Goal: Task Accomplishment & Management: Manage account settings

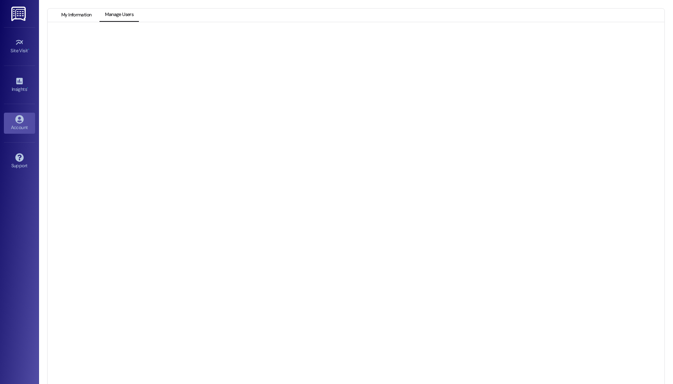
click at [76, 18] on button "My Information" at bounding box center [76, 15] width 41 height 13
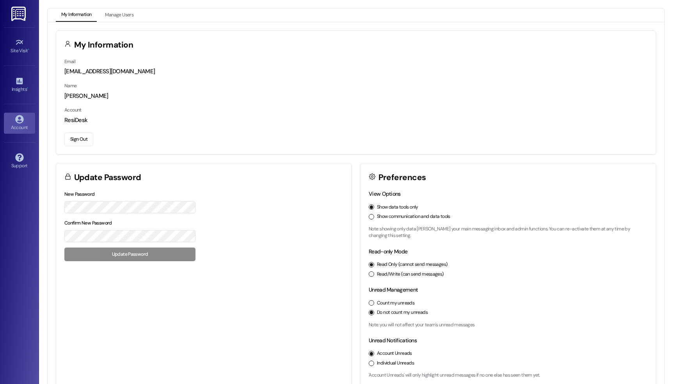
click at [76, 18] on button "My Information" at bounding box center [76, 15] width 41 height 13
click at [84, 134] on button "Sign Out" at bounding box center [78, 140] width 29 height 14
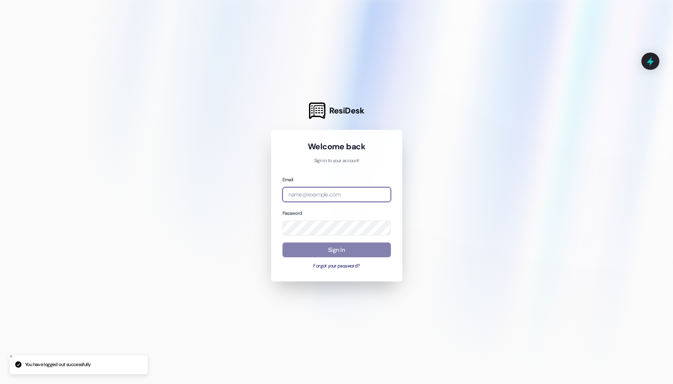
click at [357, 200] on input "email" at bounding box center [337, 194] width 108 height 15
click at [386, 197] on input "email" at bounding box center [337, 194] width 108 height 15
click at [0, 384] on com-1password-button at bounding box center [0, 384] width 0 height 0
type input "[EMAIL_ADDRESS][DOMAIN_NAME]"
